Goal: Information Seeking & Learning: Learn about a topic

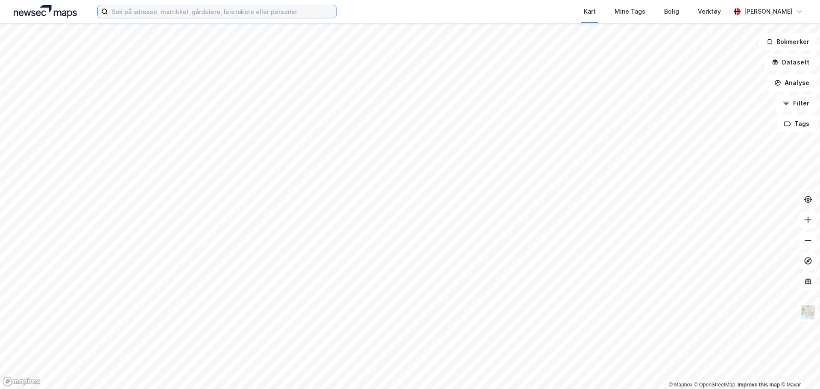
click at [179, 8] on input at bounding box center [222, 11] width 228 height 13
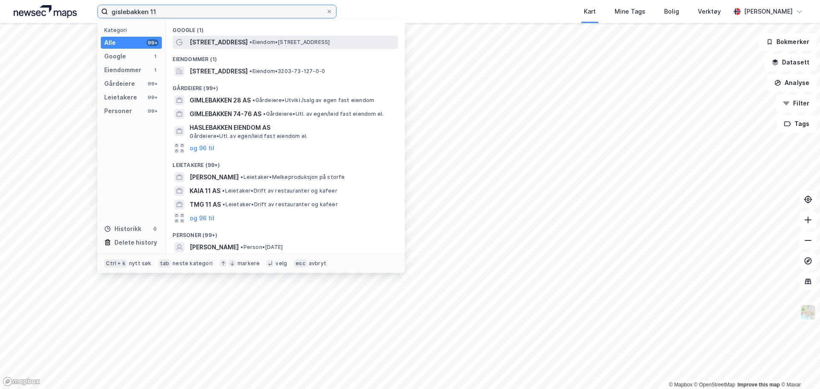
type input "gislebakken 11"
click at [212, 41] on span "[STREET_ADDRESS]" at bounding box center [219, 42] width 58 height 10
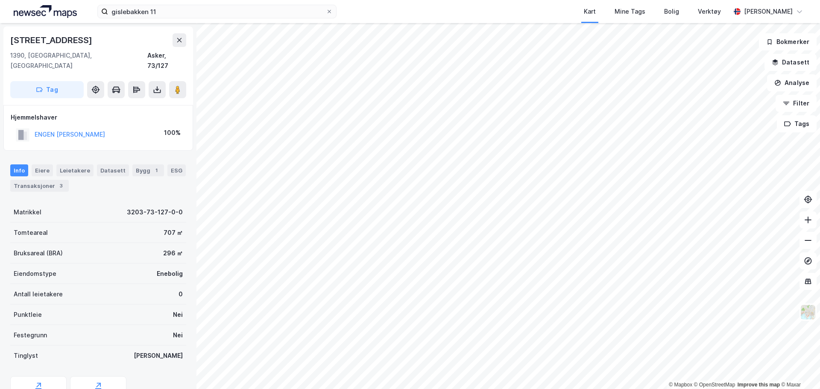
click at [447, 389] on html "gislebakken 11 Kart Mine Tags Bolig Verktøy [PERSON_NAME] © Mapbox © OpenStreet…" at bounding box center [410, 194] width 820 height 389
click at [41, 180] on div "Transaksjoner 3" at bounding box center [39, 186] width 59 height 12
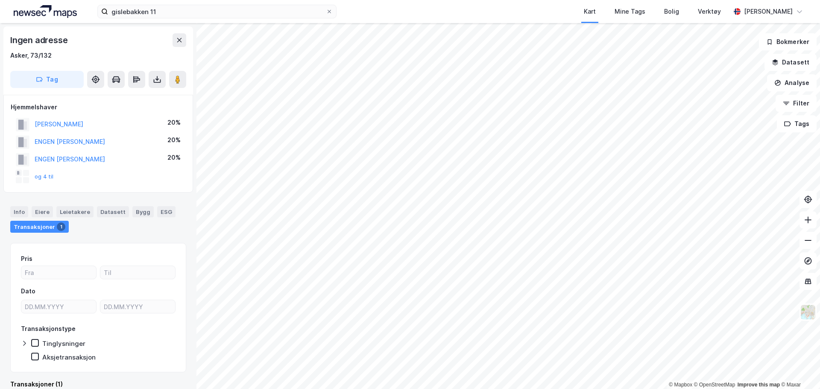
scroll to position [1, 0]
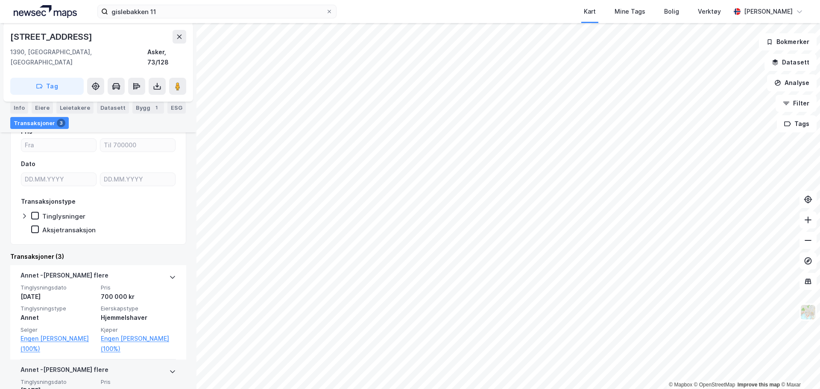
scroll to position [85, 0]
